Goal: Transaction & Acquisition: Purchase product/service

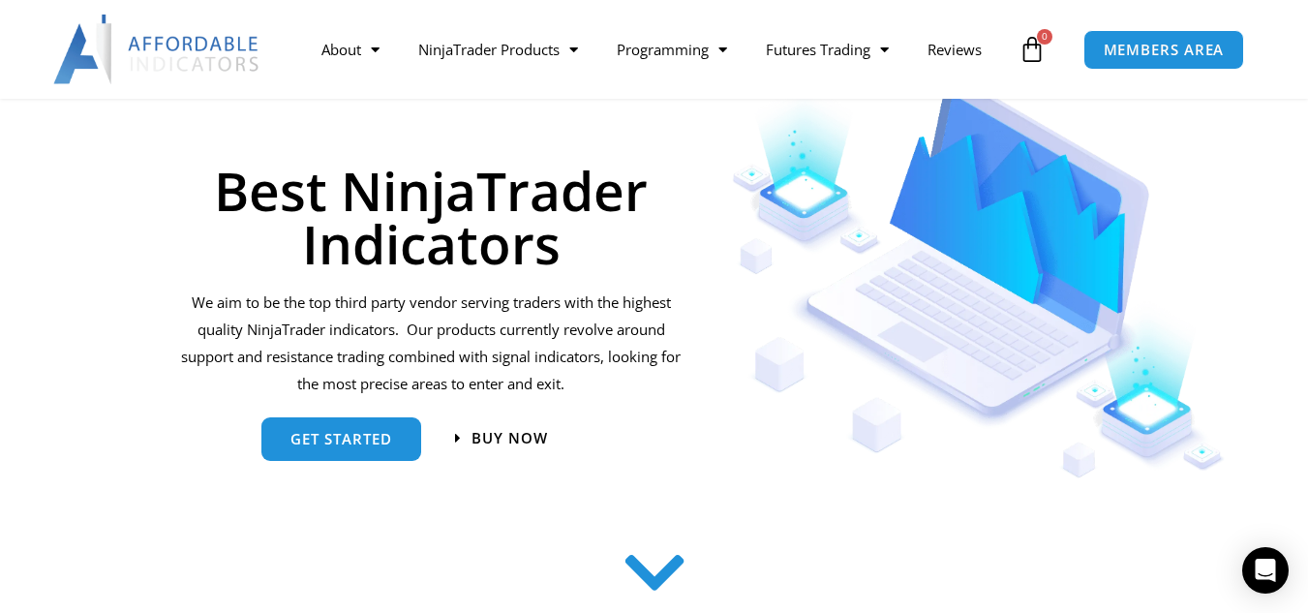
scroll to position [258, 0]
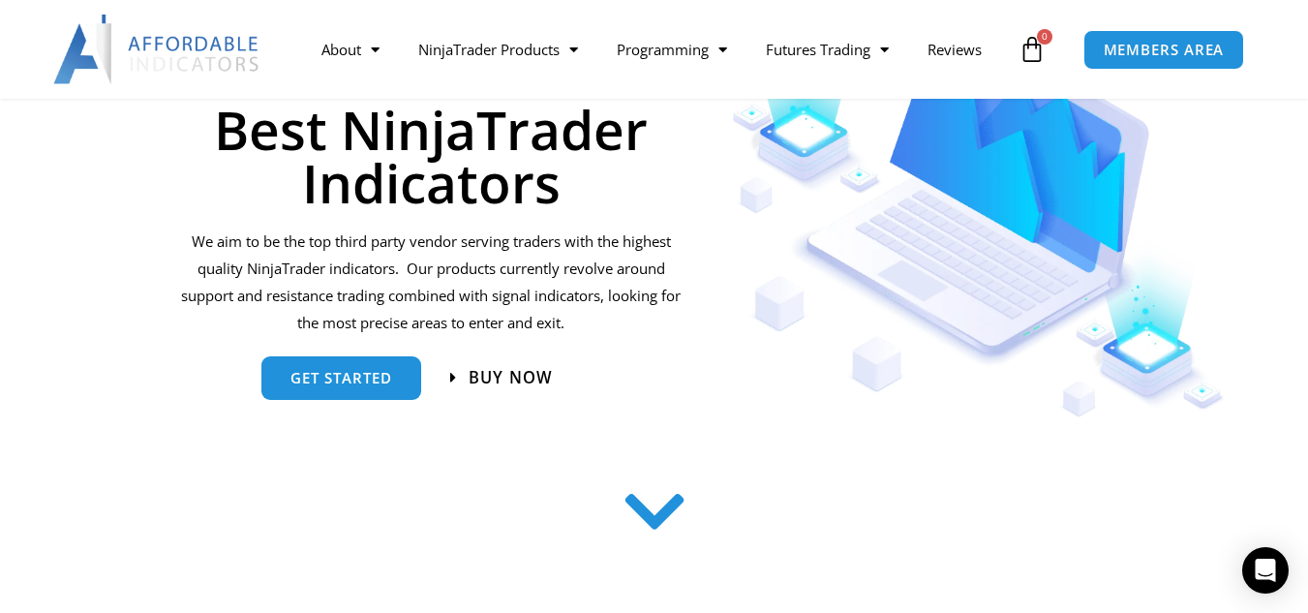
click at [517, 379] on span "Buy now" at bounding box center [511, 378] width 84 height 16
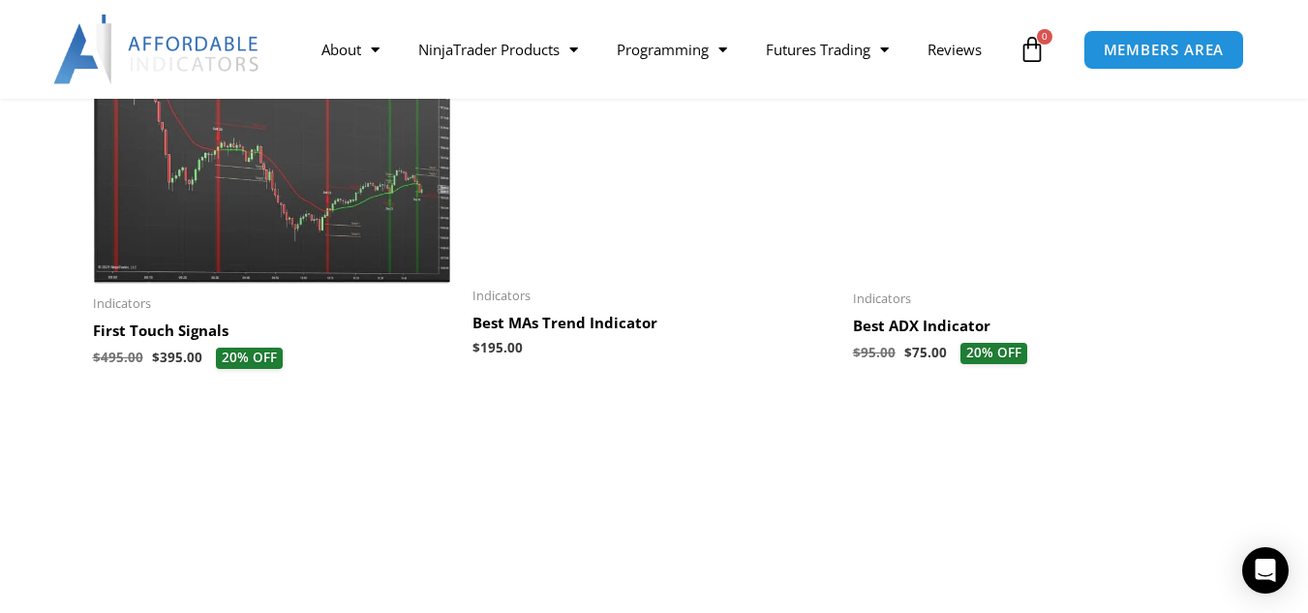
scroll to position [1484, 0]
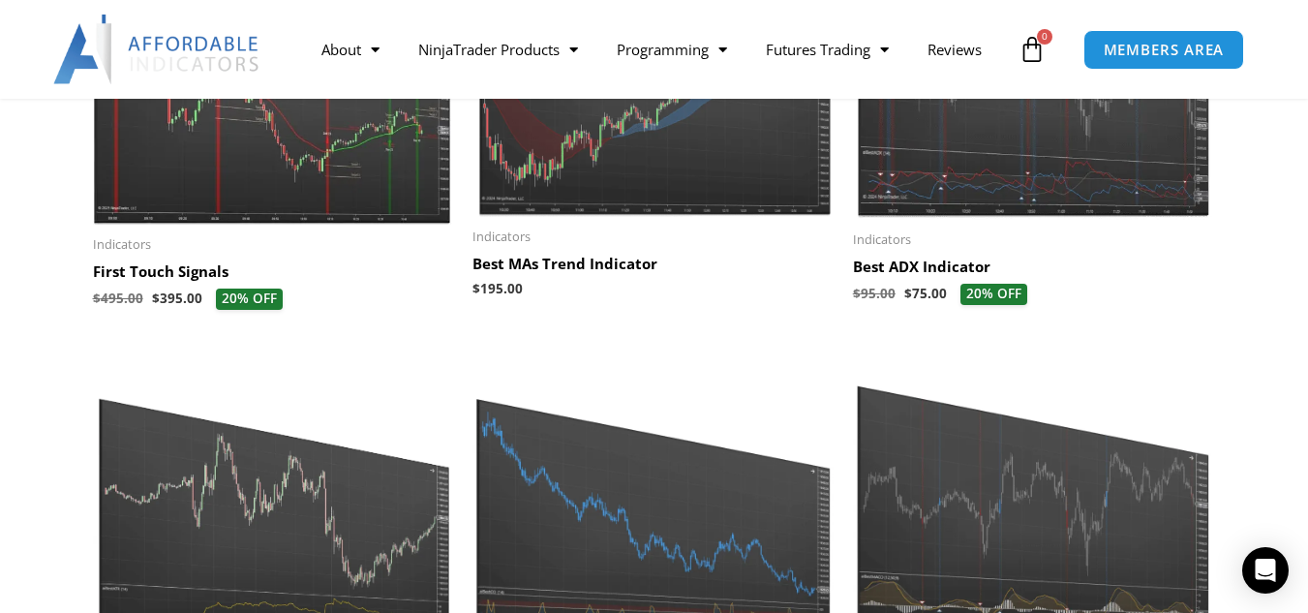
click at [636, 576] on img at bounding box center [652, 503] width 361 height 303
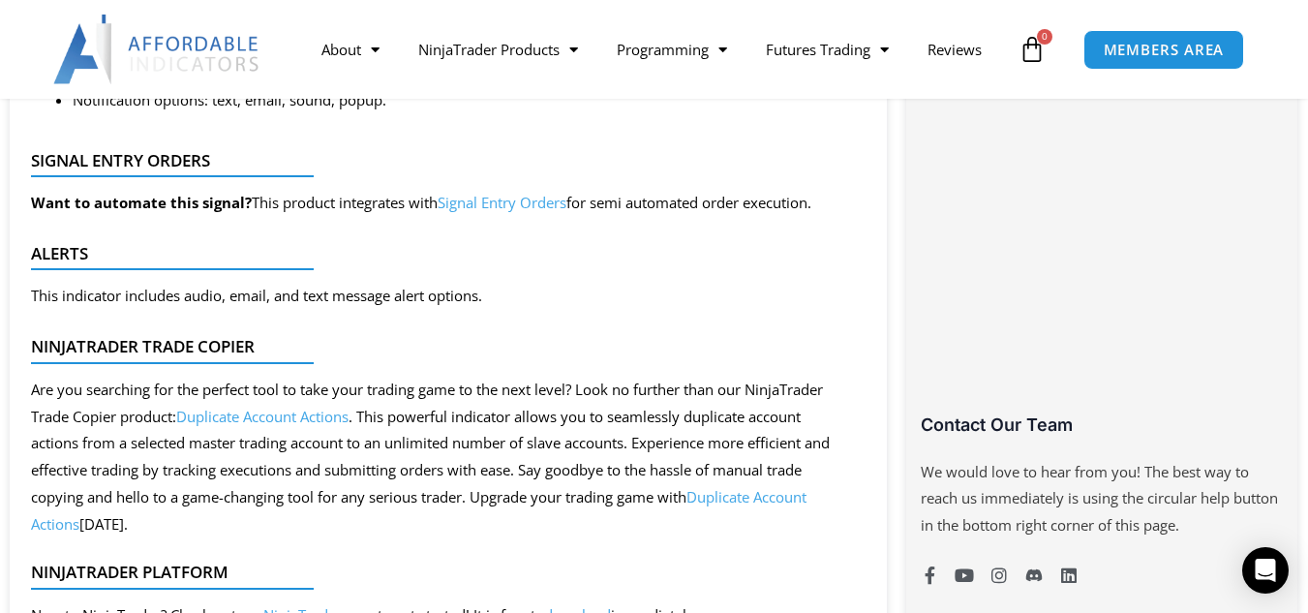
scroll to position [1290, 0]
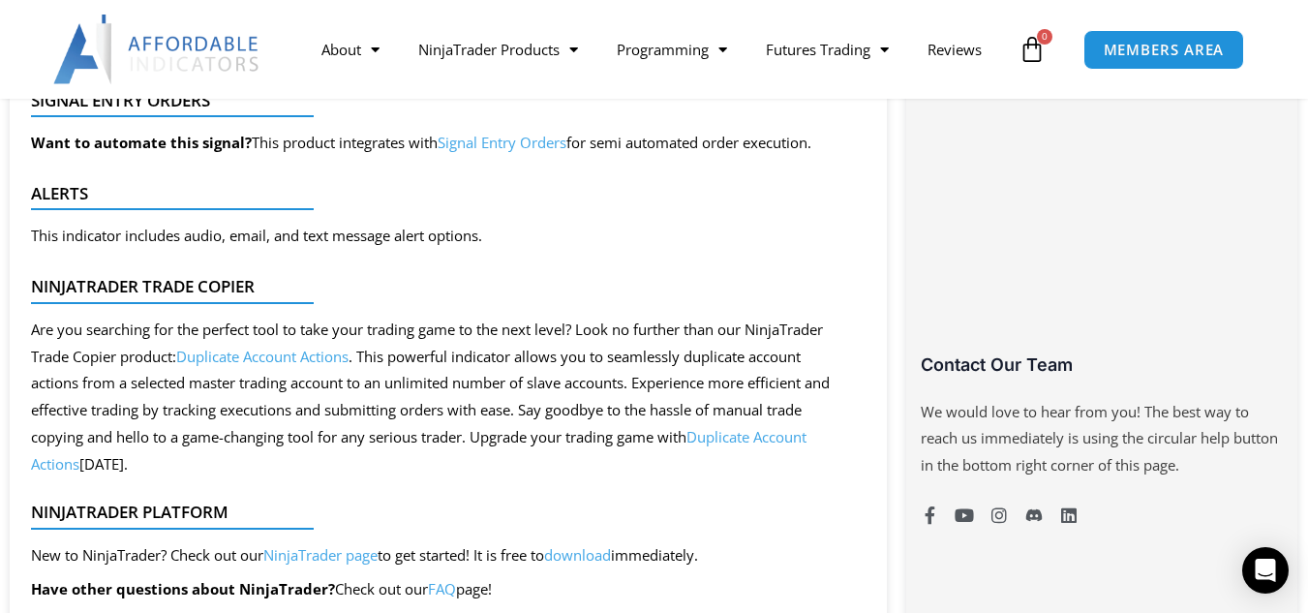
click at [293, 352] on link "Duplicate Account Actions" at bounding box center [262, 356] width 172 height 19
